Goal: Task Accomplishment & Management: Use online tool/utility

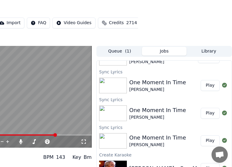
scroll to position [52, 94]
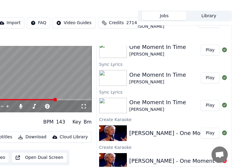
click at [69, 134] on div "Cloud Library" at bounding box center [74, 137] width 28 height 6
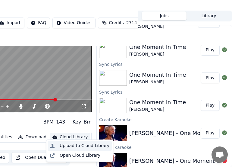
click at [80, 145] on div "Upload to Cloud Library" at bounding box center [85, 145] width 50 height 6
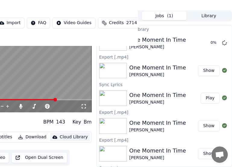
scroll to position [0, 94]
